Goal: Information Seeking & Learning: Learn about a topic

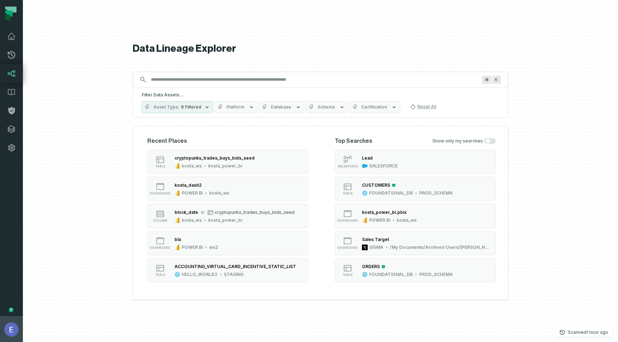
click at [4, 331] on button "[PERSON_NAME] (Foundational Data) [EMAIL_ADDRESS][DOMAIN_NAME]" at bounding box center [11, 330] width 23 height 26
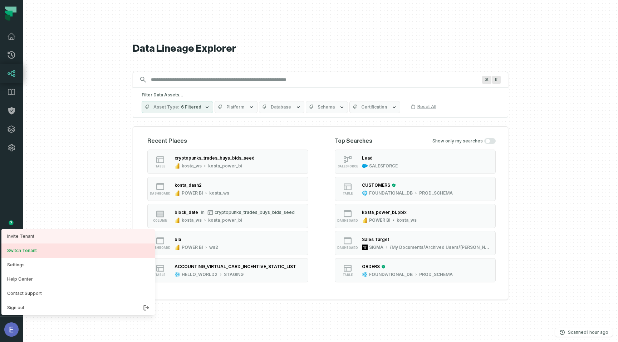
click at [41, 251] on button "Switch Tenant" at bounding box center [77, 251] width 153 height 14
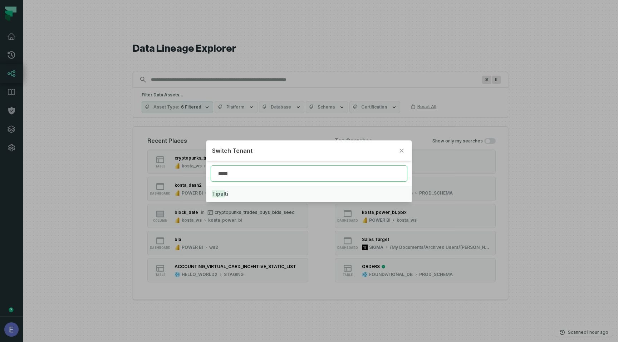
type input "*****"
click at [266, 191] on button "Tipal ti" at bounding box center [308, 194] width 205 height 16
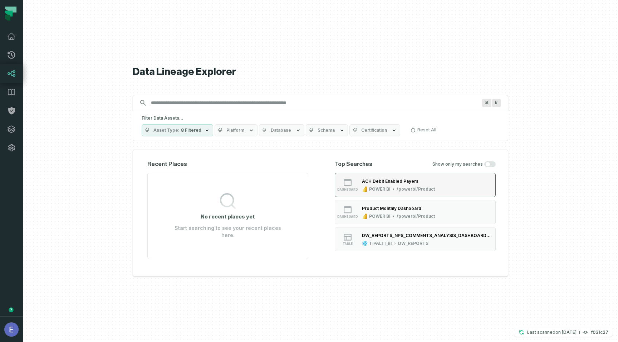
click at [383, 192] on div "POWER BI" at bounding box center [379, 190] width 21 height 6
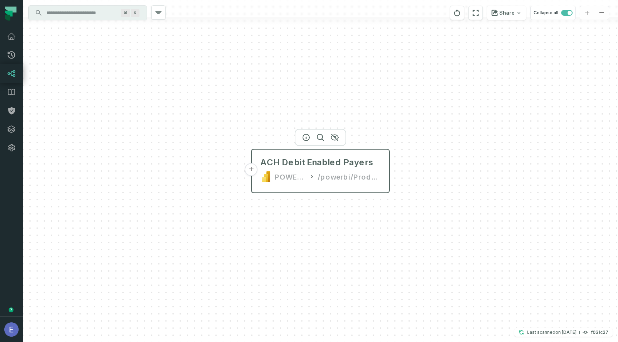
click at [254, 171] on button "+" at bounding box center [251, 169] width 13 height 13
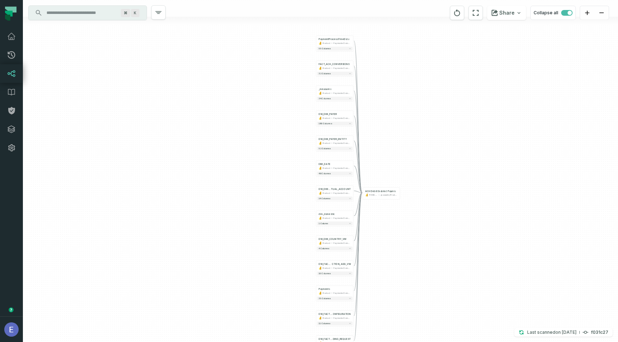
drag, startPoint x: 373, startPoint y: 228, endPoint x: 385, endPoint y: 218, distance: 14.7
click at [387, 220] on div "+ PaymentProcessTimeData Product Payments Domain Exploration + 55 columns + FAC…" at bounding box center [320, 171] width 595 height 342
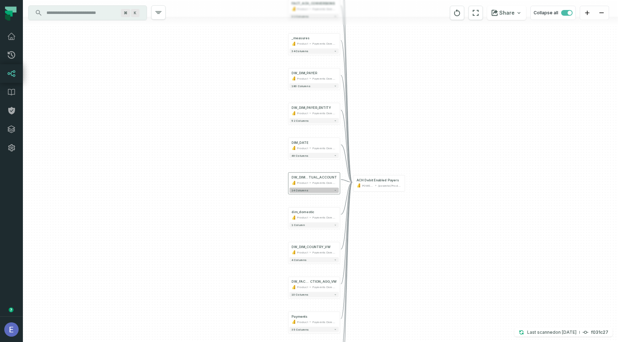
click at [294, 193] on button "14 columns" at bounding box center [313, 190] width 49 height 5
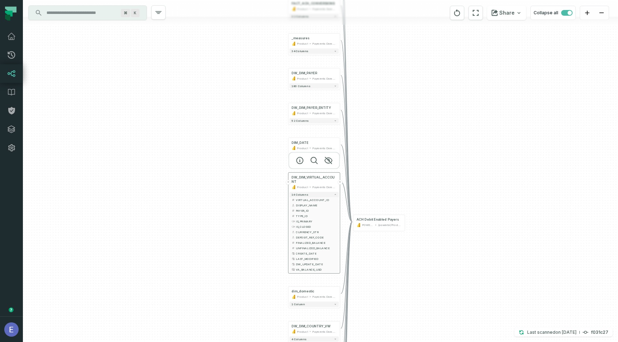
click at [289, 182] on button "+" at bounding box center [288, 182] width 5 height 5
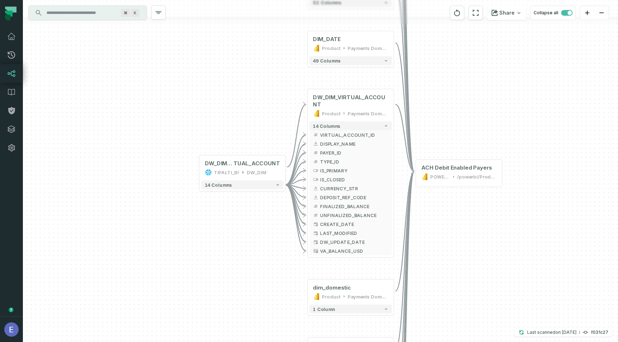
drag, startPoint x: 458, startPoint y: 150, endPoint x: 418, endPoint y: 126, distance: 46.9
click at [418, 126] on div "+ DW_DIM_VIR TUAL_ACCOUNT TIPALTI_BI DW_DIM + 14 columns + PaymentProcessTimeDa…" at bounding box center [320, 171] width 595 height 342
click at [9, 329] on img "button" at bounding box center [11, 330] width 14 height 14
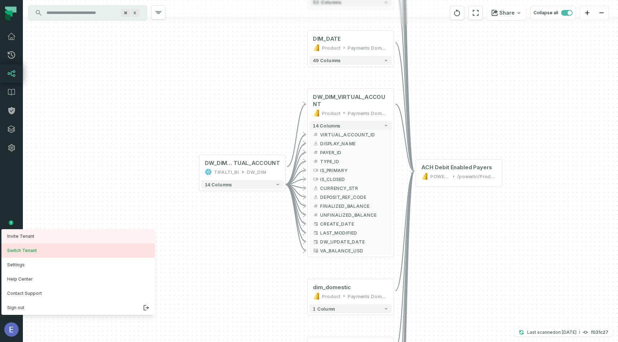
click at [38, 252] on button "Switch Tenant" at bounding box center [77, 251] width 153 height 14
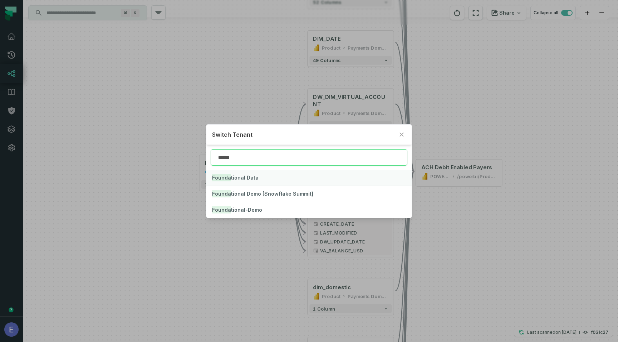
type input "******"
click at [221, 179] on mark "Founda" at bounding box center [221, 177] width 19 height 7
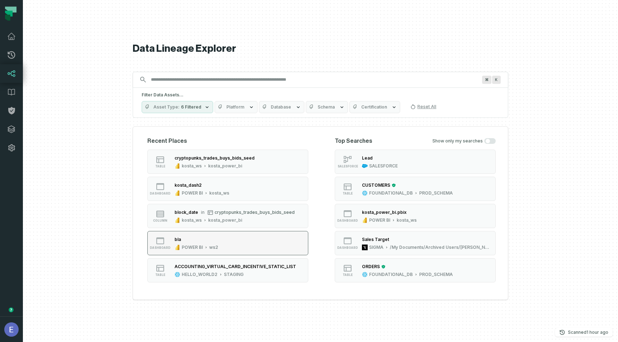
click at [189, 234] on button "dashboard bla POWER BI ws2" at bounding box center [227, 243] width 161 height 24
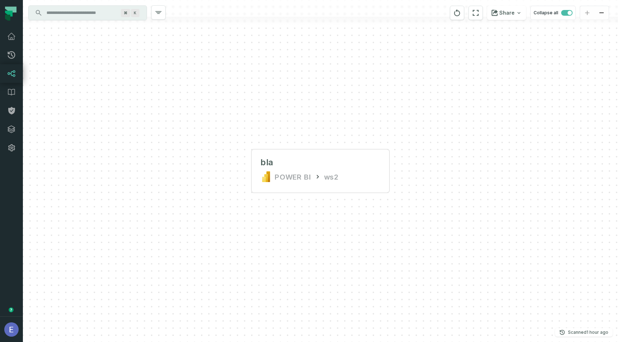
click at [105, 13] on input "Discovery Provider cmdk menu" at bounding box center [81, 12] width 78 height 11
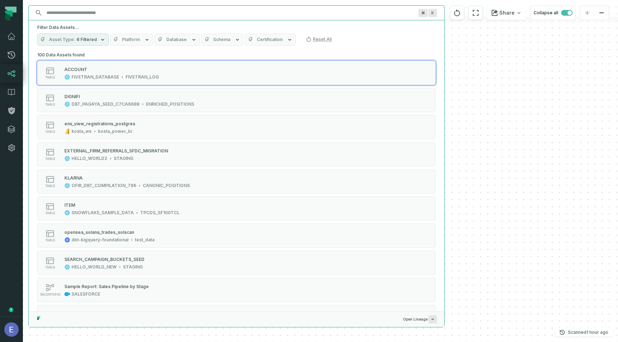
click at [144, 38] on icon "button" at bounding box center [147, 40] width 6 height 6
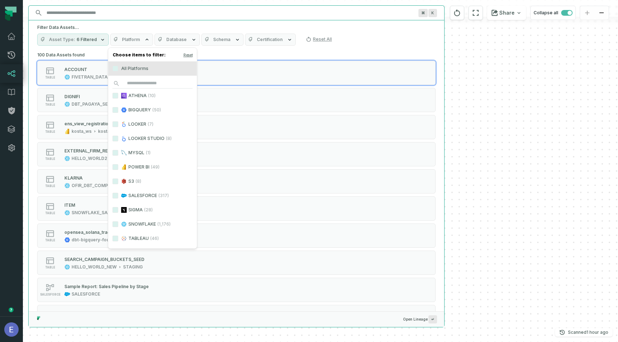
click at [148, 165] on label "POWER BI (49)" at bounding box center [152, 167] width 89 height 14
click at [118, 165] on button "POWER BI (49)" at bounding box center [116, 167] width 6 height 6
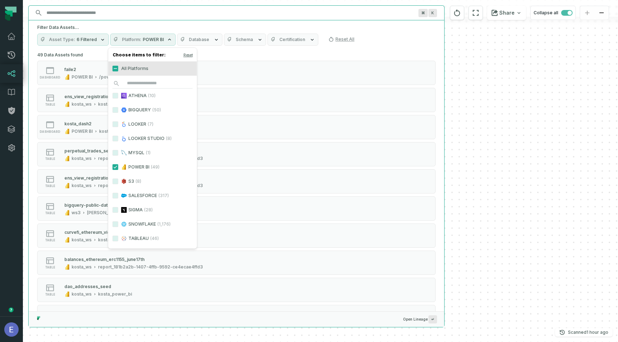
click at [218, 28] on h5 "Filter Data Assets..." at bounding box center [236, 28] width 398 height 6
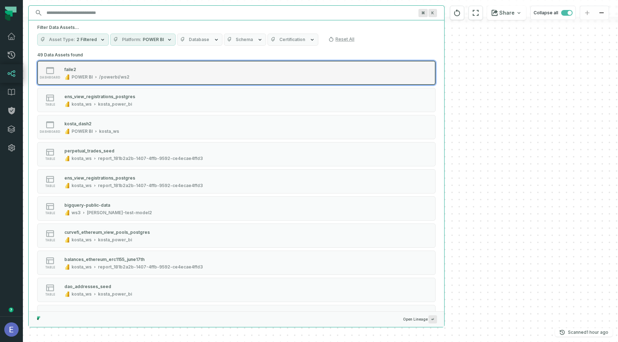
click at [202, 64] on button "dashboard faile2 POWER BI /powerbi/ws2" at bounding box center [236, 73] width 398 height 24
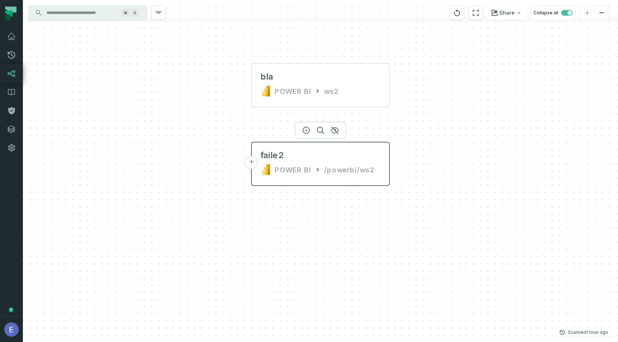
click at [252, 161] on button "+" at bounding box center [251, 162] width 13 height 13
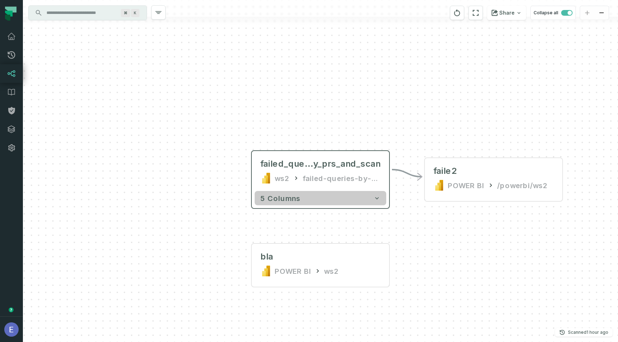
click at [357, 198] on button "5 columns" at bounding box center [320, 198] width 132 height 14
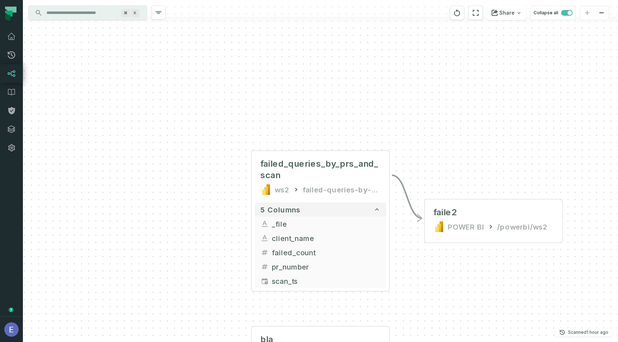
drag, startPoint x: 434, startPoint y: 131, endPoint x: 397, endPoint y: 79, distance: 63.4
click at [397, 79] on div "+ failed_queries_by_prs_and_scan ws2 failed-queries-by-client + 5 columns + _fi…" at bounding box center [320, 171] width 595 height 342
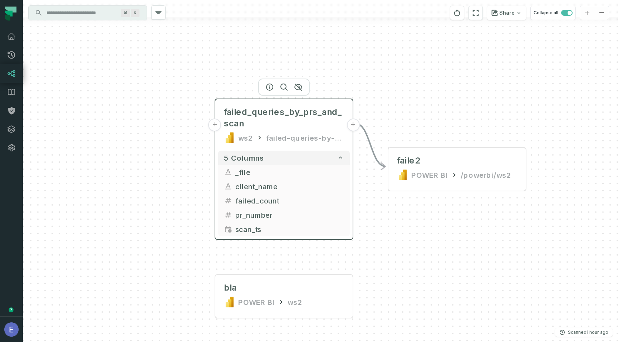
click at [217, 123] on button "+" at bounding box center [214, 125] width 13 height 13
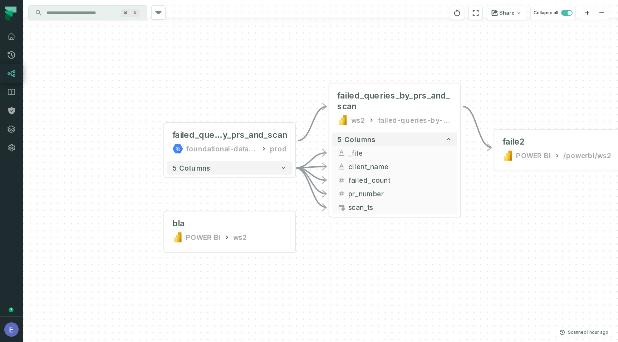
drag, startPoint x: 254, startPoint y: 114, endPoint x: 210, endPoint y: 82, distance: 54.3
click at [210, 82] on div "+ failed_queries_b y_prs_and_scan foundational-data-stack prod + 5 columns - fa…" at bounding box center [320, 171] width 595 height 342
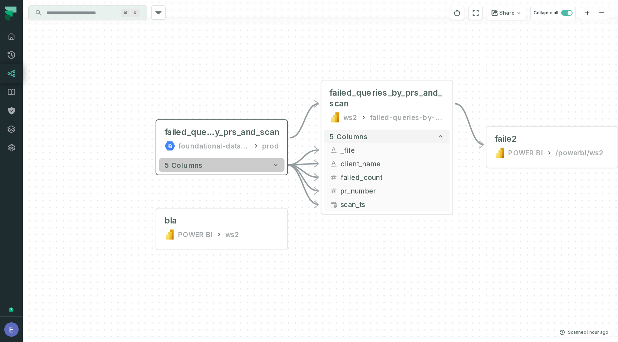
click at [247, 167] on button "5 columns" at bounding box center [221, 165] width 125 height 14
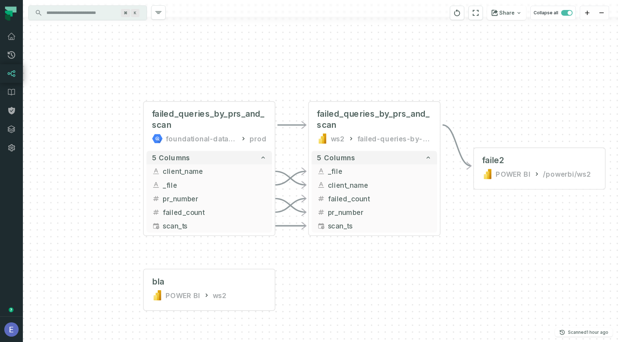
drag, startPoint x: 296, startPoint y: 100, endPoint x: 283, endPoint y: 82, distance: 22.1
click at [283, 82] on div "+ failed_queries_by_prs_and_scan foundational-data-stack prod + 5 columns + cli…" at bounding box center [320, 171] width 595 height 342
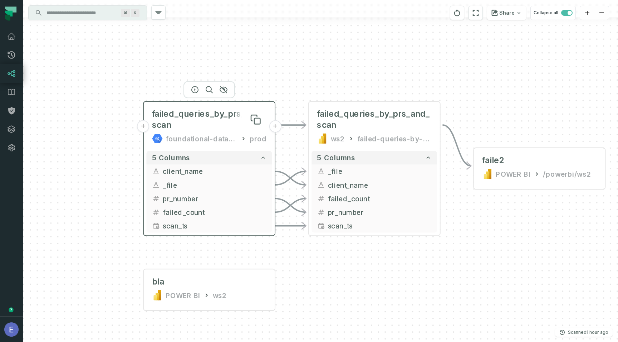
click at [218, 122] on span "failed_queries_by_prs_and_scan" at bounding box center [209, 120] width 115 height 22
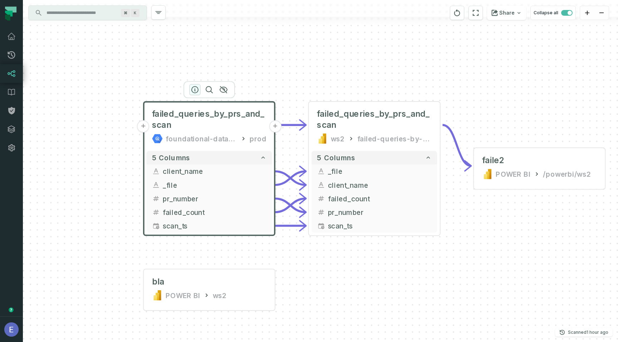
click at [196, 89] on icon "button" at bounding box center [194, 89] width 9 height 9
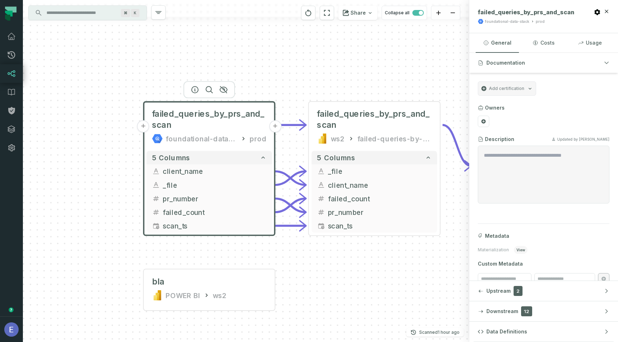
scroll to position [13, 0]
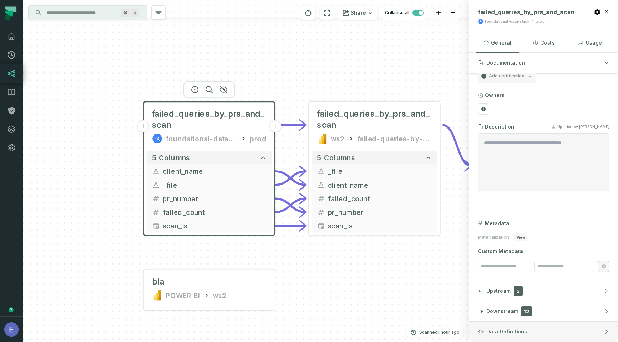
click at [542, 328] on button "Data Definitions" at bounding box center [543, 332] width 149 height 20
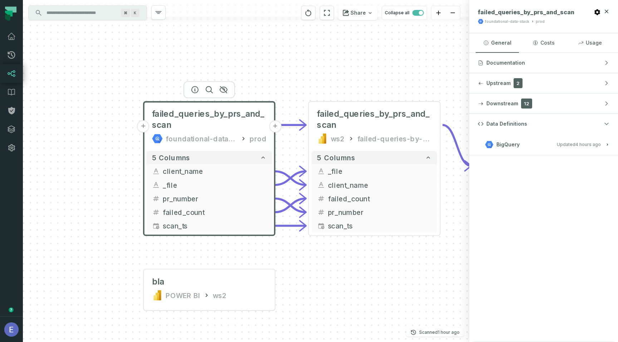
click at [505, 147] on span "BigQuery" at bounding box center [507, 144] width 23 height 7
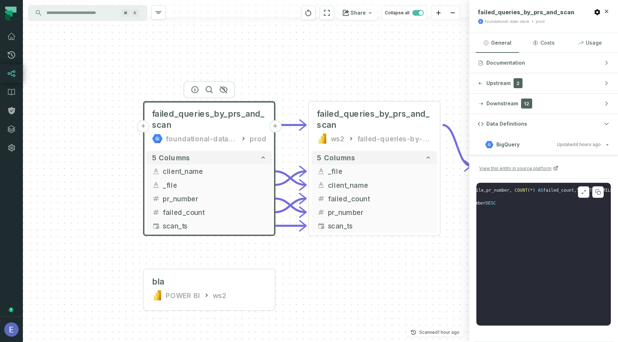
scroll to position [0, 267]
click at [194, 119] on span "failed_queries_by_prs_and_scan" at bounding box center [209, 120] width 115 height 22
click at [147, 125] on button "+" at bounding box center [143, 126] width 12 height 12
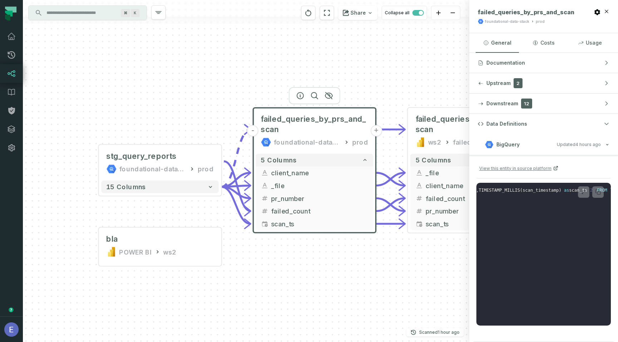
drag, startPoint x: 192, startPoint y: 87, endPoint x: 182, endPoint y: 79, distance: 13.1
click at [182, 79] on div "+ stg_query_reports foundational-data-stack prod + 15 columns - failed_queries_…" at bounding box center [246, 171] width 446 height 342
click at [531, 14] on span "failed_queries_by_prs_and_scan" at bounding box center [525, 12] width 96 height 7
copy span "failed_queries_by_prs_and_scan"
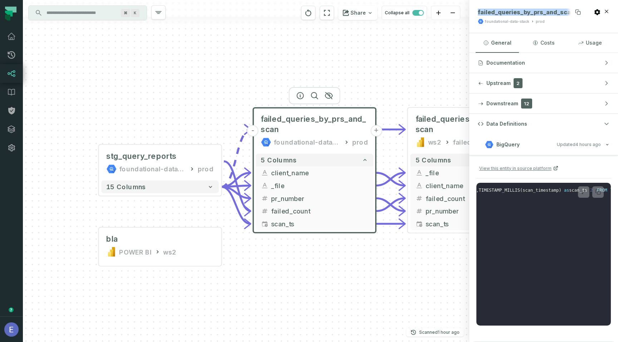
click at [534, 9] on span "failed_queries_by_prs_and_scan" at bounding box center [525, 12] width 96 height 7
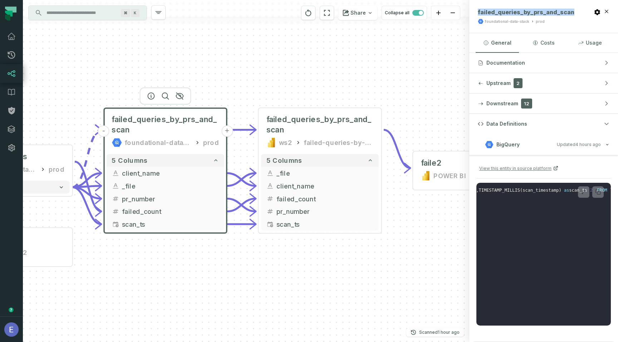
drag, startPoint x: 365, startPoint y: 58, endPoint x: 229, endPoint y: 58, distance: 136.2
click at [229, 58] on div "+ stg_query_reports foundational-data-stack prod + 15 columns - failed_queries_…" at bounding box center [246, 171] width 446 height 342
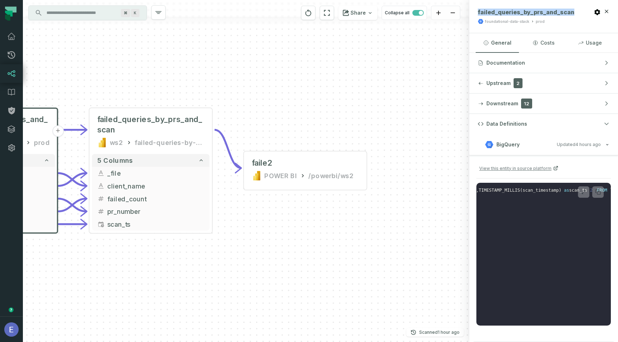
drag, startPoint x: 326, startPoint y: 88, endPoint x: 159, endPoint y: 88, distance: 166.5
click at [159, 88] on div "+ stg_query_reports foundational-data-stack prod + 15 columns - failed_queries_…" at bounding box center [246, 171] width 446 height 342
